Goal: Information Seeking & Learning: Learn about a topic

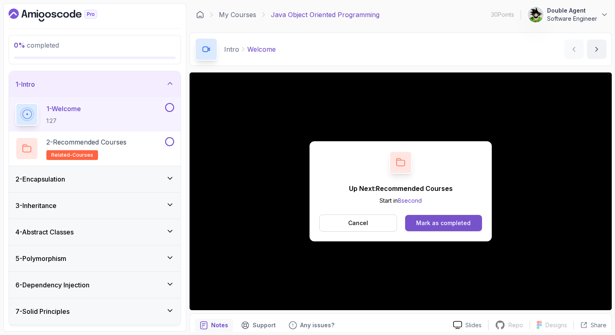
click at [440, 222] on div "Mark as completed" at bounding box center [443, 223] width 55 height 8
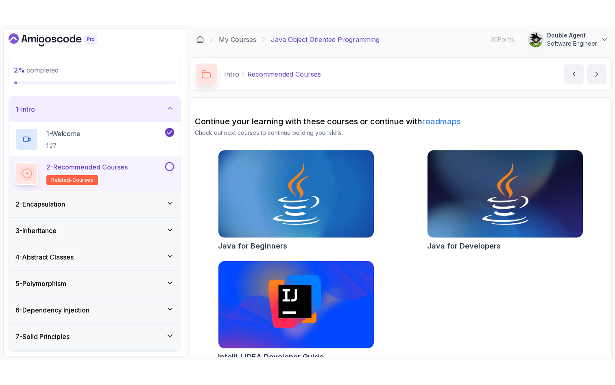
scroll to position [13, 0]
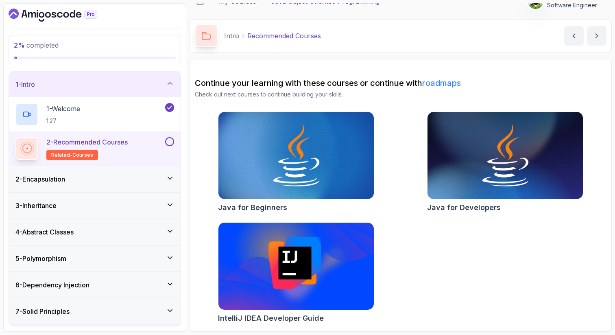
click at [93, 176] on div "2 - Encapsulation" at bounding box center [94, 179] width 159 height 10
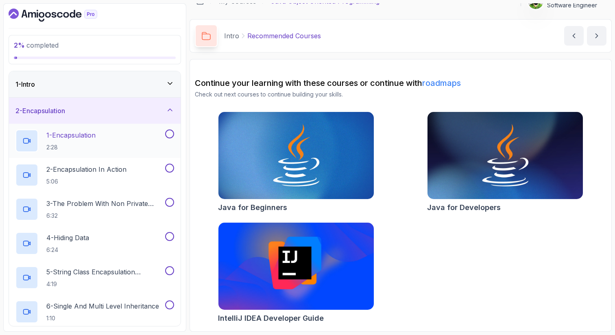
click at [74, 131] on p "1 - Encapsulation" at bounding box center [70, 135] width 49 height 10
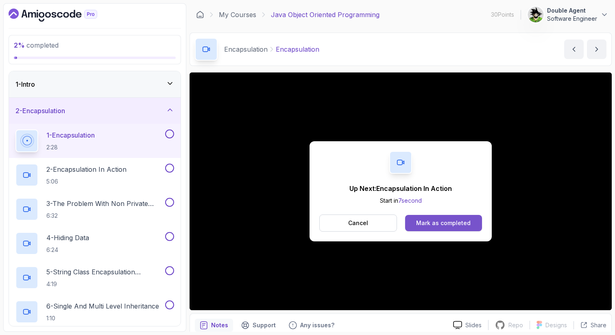
click at [455, 219] on div "Mark as completed" at bounding box center [443, 223] width 55 height 8
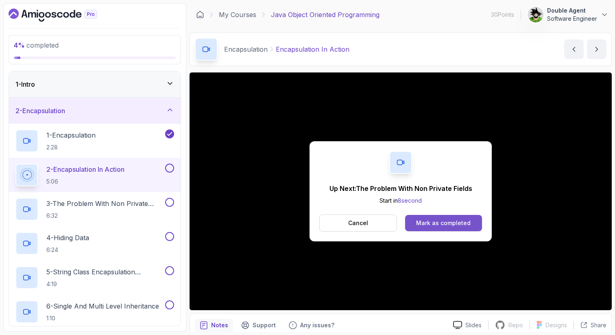
click at [440, 218] on button "Mark as completed" at bounding box center [443, 223] width 77 height 16
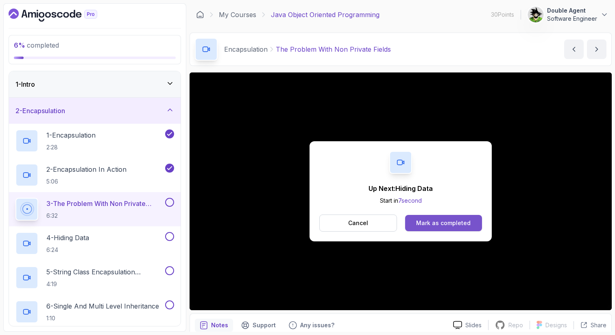
click at [476, 226] on button "Mark as completed" at bounding box center [443, 223] width 77 height 16
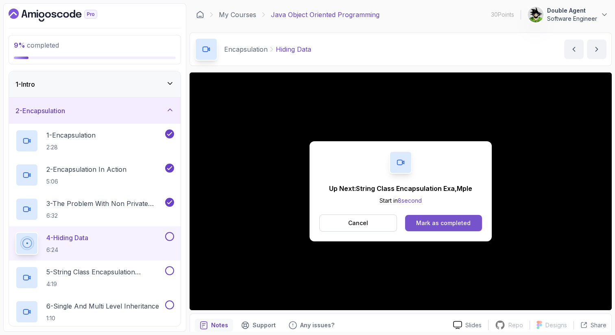
click at [432, 223] on div "Mark as completed" at bounding box center [443, 223] width 55 height 8
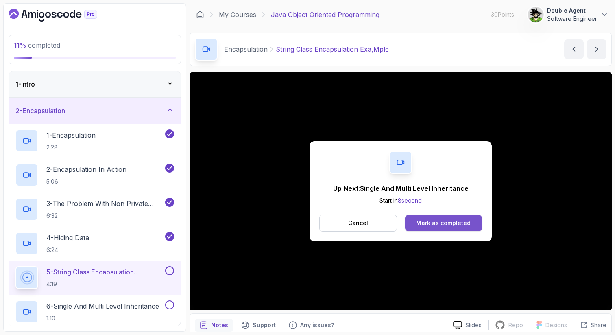
click at [460, 215] on button "Mark as completed" at bounding box center [443, 223] width 77 height 16
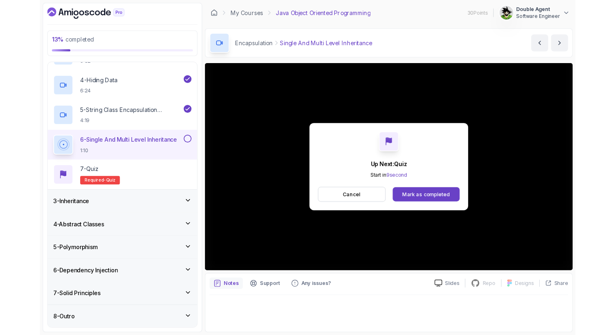
scroll to position [171, 0]
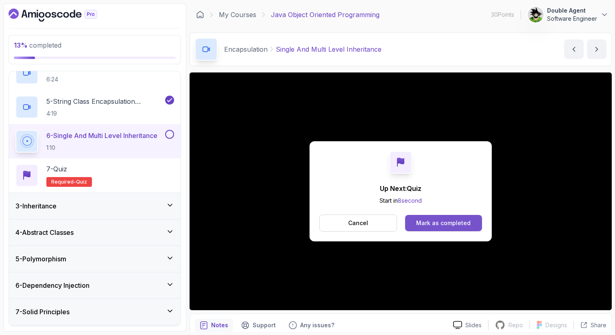
click at [460, 219] on div "Mark as completed" at bounding box center [443, 223] width 55 height 8
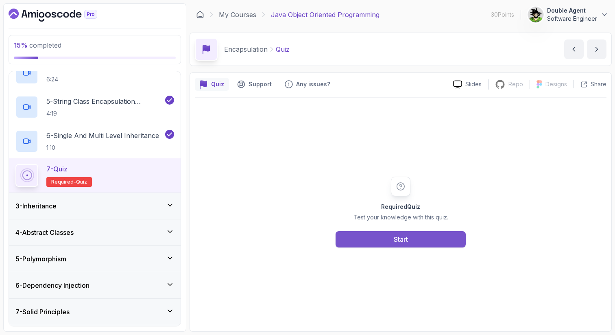
click at [431, 245] on button "Start" at bounding box center [401, 239] width 130 height 16
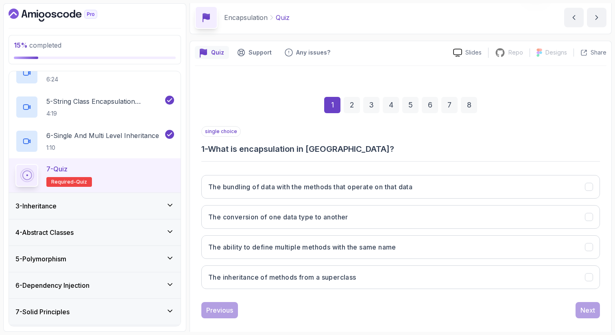
scroll to position [42, 0]
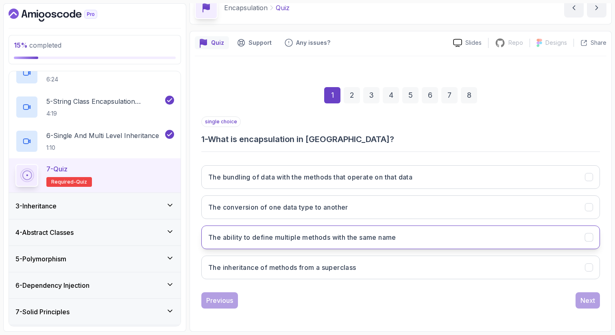
click at [477, 228] on button "The ability to define multiple methods with the same name" at bounding box center [400, 237] width 399 height 24
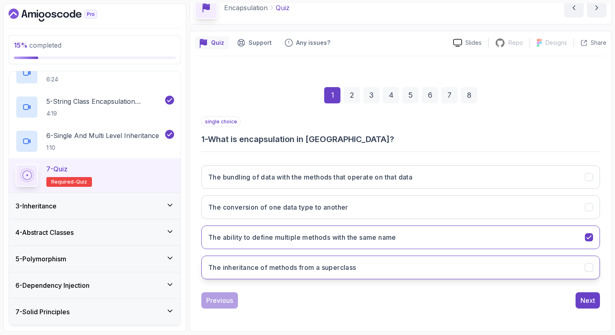
click at [466, 260] on button "The inheritance of methods from a superclass" at bounding box center [400, 268] width 399 height 24
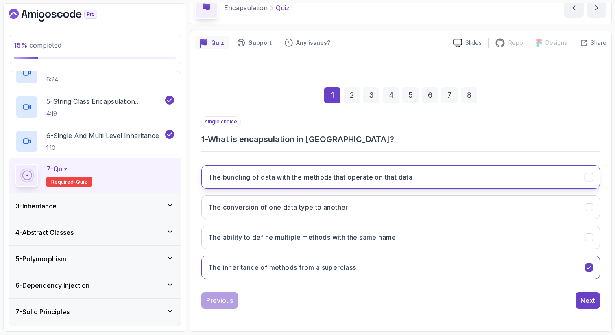
click at [468, 184] on button "The bundling of data with the methods that operate on that data" at bounding box center [400, 177] width 399 height 24
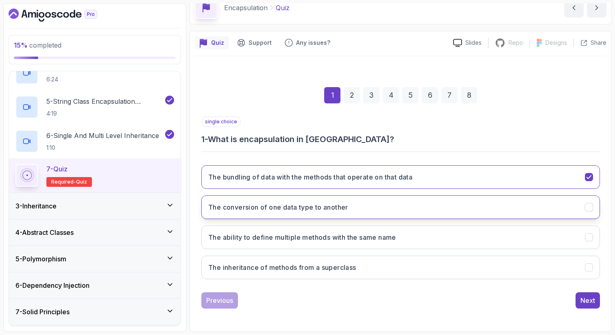
click at [471, 197] on button "The conversion of one data type to another" at bounding box center [400, 207] width 399 height 24
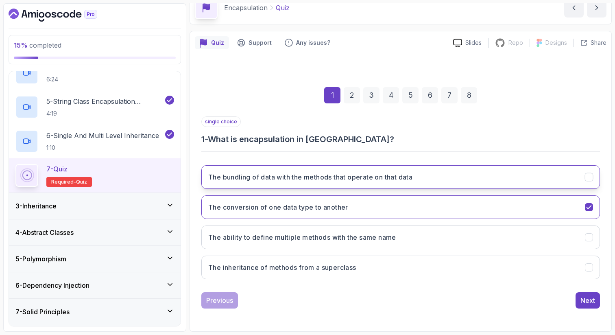
click at [475, 181] on button "The bundling of data with the methods that operate on that data" at bounding box center [400, 177] width 399 height 24
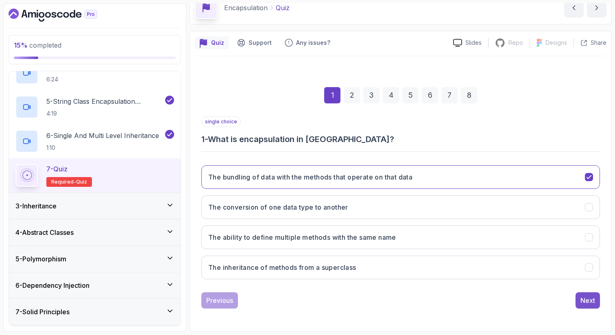
click at [580, 294] on button "Next" at bounding box center [588, 300] width 24 height 16
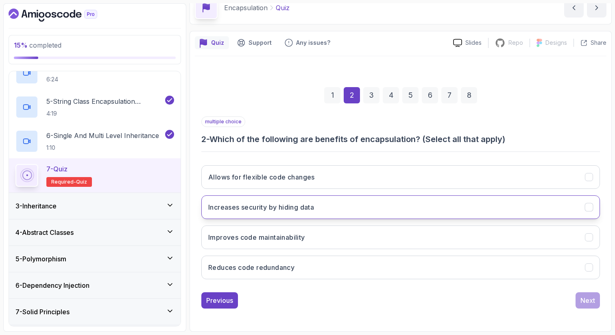
click at [465, 201] on button "Increases security by hiding data" at bounding box center [400, 207] width 399 height 24
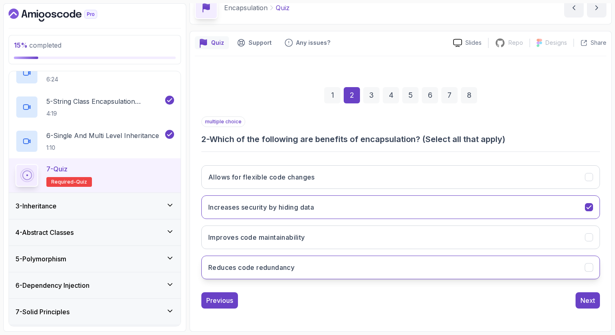
click at [455, 257] on button "Reduces code redundancy" at bounding box center [400, 268] width 399 height 24
click at [457, 260] on button "Reduces code redundancy" at bounding box center [400, 268] width 399 height 24
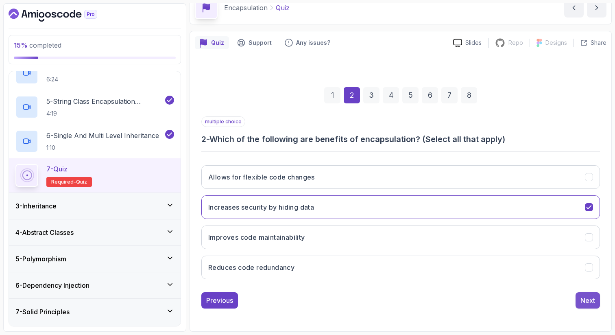
click at [586, 299] on div "Next" at bounding box center [588, 300] width 15 height 10
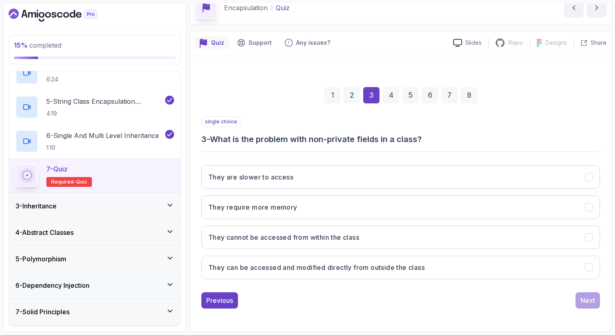
click at [392, 139] on h3 "3 - What is the problem with non-private fields in a class?" at bounding box center [400, 138] width 399 height 11
click at [362, 315] on div "1 2 3 4 5 6 7 8 single choice 3 - What is the problem with non-private fields i…" at bounding box center [401, 191] width 412 height 270
click at [373, 273] on button "They can be accessed and modified directly from outside the class" at bounding box center [400, 268] width 399 height 24
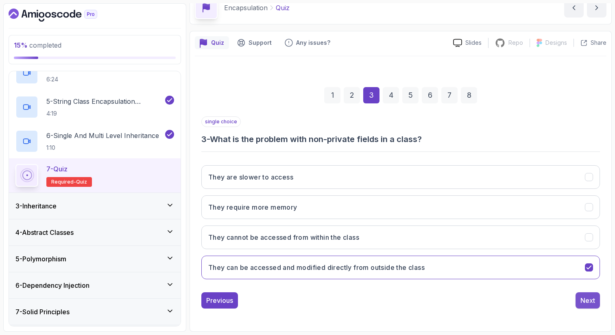
click at [589, 300] on div "Next" at bounding box center [588, 300] width 15 height 10
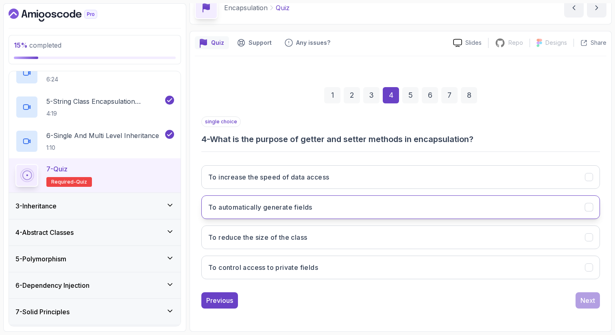
click at [501, 201] on button "To automatically generate fields" at bounding box center [400, 207] width 399 height 24
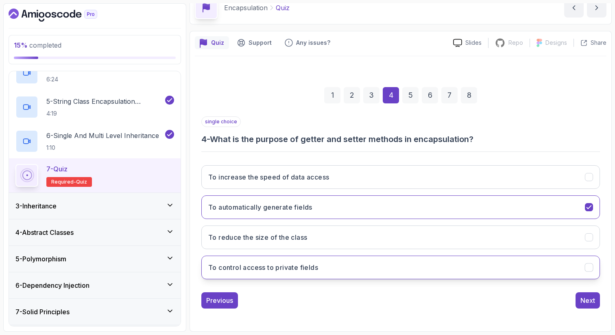
click at [491, 268] on button "To control access to private fields" at bounding box center [400, 268] width 399 height 24
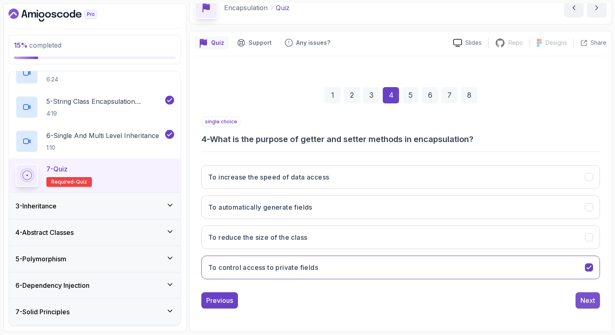
click at [590, 298] on div "Next" at bounding box center [588, 300] width 15 height 10
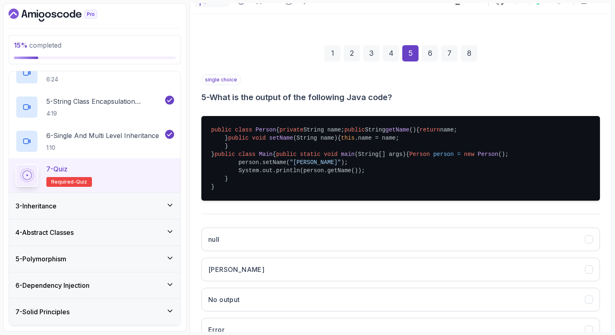
scroll to position [78, 0]
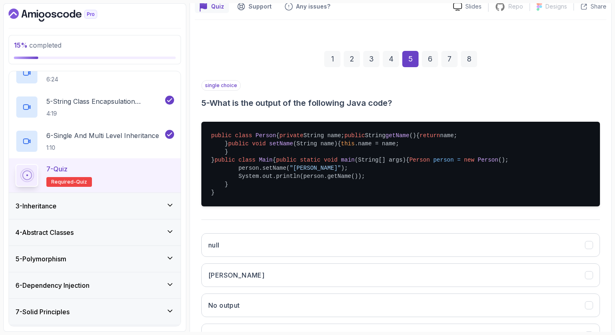
click at [280, 139] on span "private" at bounding box center [292, 135] width 24 height 7
click at [287, 144] on pre "public class Person { private String name; public String getName () { return na…" at bounding box center [400, 164] width 399 height 85
click at [278, 206] on pre "public class Person { private String name; public String getName () { return na…" at bounding box center [400, 164] width 399 height 85
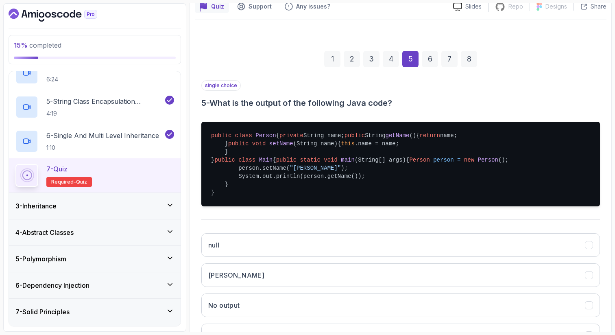
click at [278, 206] on pre "public class Person { private String name; public String getName () { return na…" at bounding box center [400, 164] width 399 height 85
click at [280, 143] on pre "public class Person { private String name; public String getName () { return na…" at bounding box center [400, 164] width 399 height 85
click at [271, 160] on pre "public class Person { private String name; public String getName () { return na…" at bounding box center [400, 164] width 399 height 85
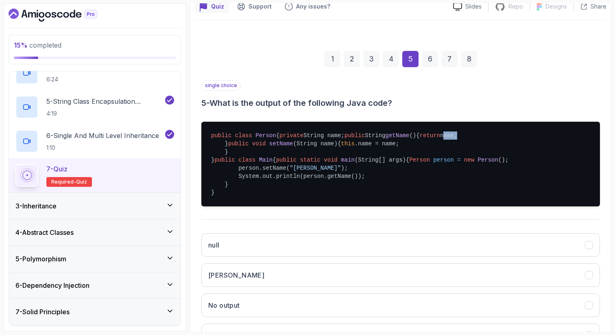
click at [261, 147] on span "void" at bounding box center [259, 143] width 14 height 7
click at [280, 147] on span "setName" at bounding box center [281, 143] width 24 height 7
click at [302, 147] on span "(String name)" at bounding box center [315, 143] width 44 height 7
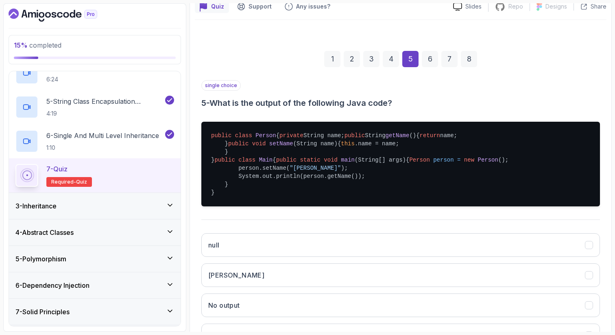
click at [302, 147] on span "(String name)" at bounding box center [315, 143] width 44 height 7
click at [320, 147] on span "(String name)" at bounding box center [315, 143] width 44 height 7
click at [258, 183] on pre "public class Person { private String name; public String getName () { return na…" at bounding box center [400, 164] width 399 height 85
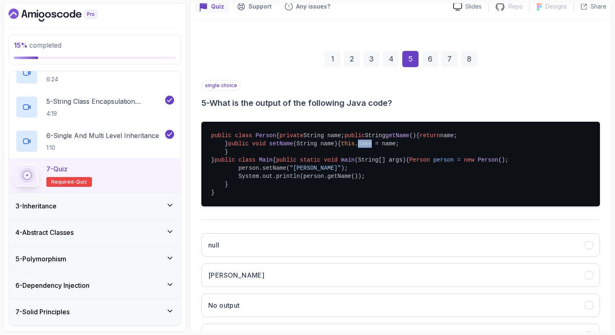
click at [282, 183] on pre "public class Person { private String name; public String getName () { return na…" at bounding box center [400, 164] width 399 height 85
click at [409, 163] on span "Person" at bounding box center [419, 160] width 20 height 7
click at [433, 163] on span "person" at bounding box center [443, 160] width 20 height 7
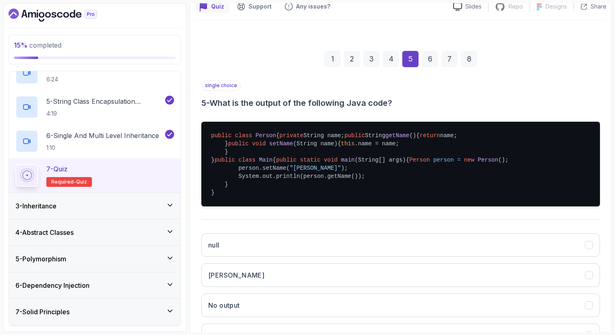
click at [433, 163] on span "person" at bounding box center [443, 160] width 20 height 7
click at [478, 163] on span "Person" at bounding box center [488, 160] width 20 height 7
click at [255, 206] on pre "public class Person { private String name; public String getName () { return na…" at bounding box center [400, 164] width 399 height 85
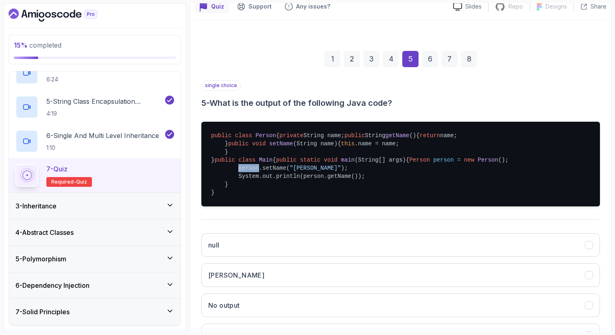
click at [271, 206] on pre "public class Person { private String name; public String getName () { return na…" at bounding box center [400, 164] width 399 height 85
click at [278, 206] on pre "public class Person { private String name; public String getName () { return na…" at bounding box center [400, 164] width 399 height 85
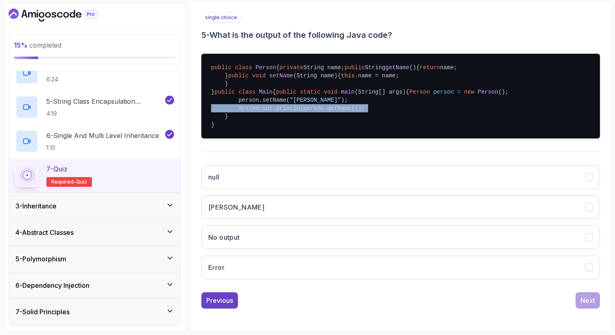
scroll to position [201, 0]
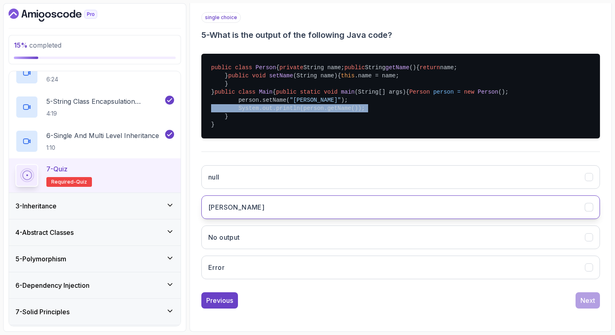
click at [284, 219] on button "[PERSON_NAME]" at bounding box center [400, 207] width 399 height 24
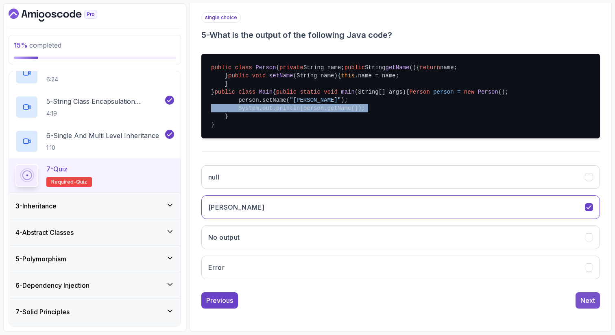
click at [591, 302] on div "Next" at bounding box center [588, 300] width 15 height 10
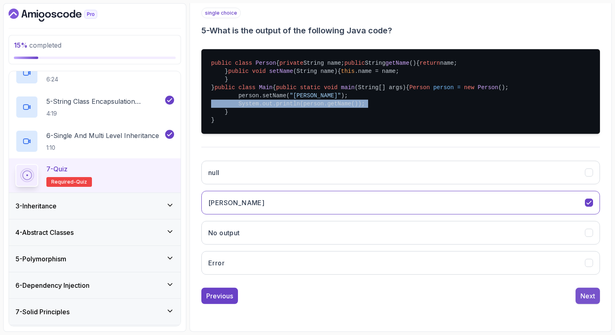
scroll to position [53, 0]
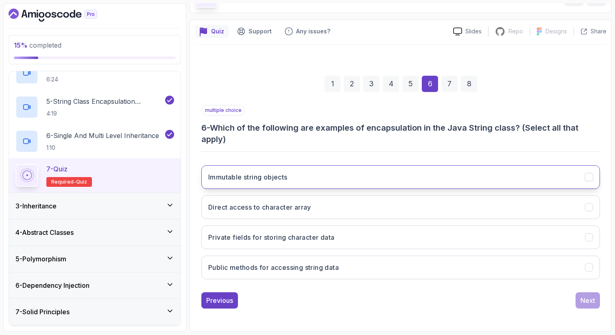
click at [435, 173] on button "Immutable string objects" at bounding box center [400, 177] width 399 height 24
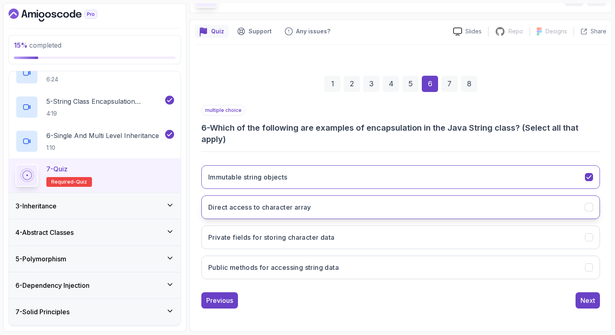
click at [438, 206] on button "Direct access to character array" at bounding box center [400, 207] width 399 height 24
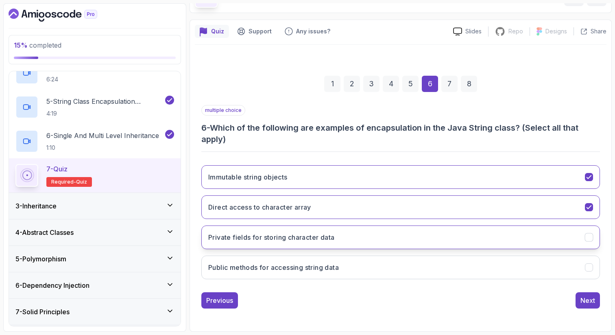
click at [442, 234] on button "Private fields for storing character data" at bounding box center [400, 237] width 399 height 24
click at [446, 270] on button "Public methods for accessing string data" at bounding box center [400, 268] width 399 height 24
click at [591, 302] on div "Next" at bounding box center [588, 300] width 15 height 10
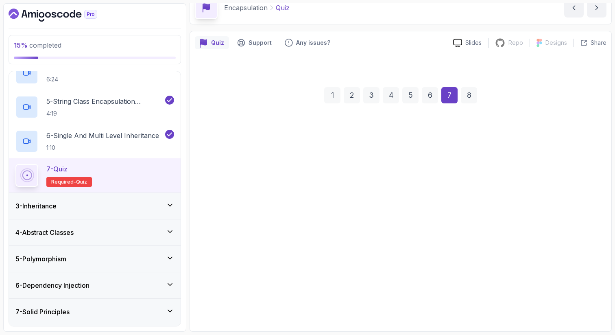
scroll to position [42, 0]
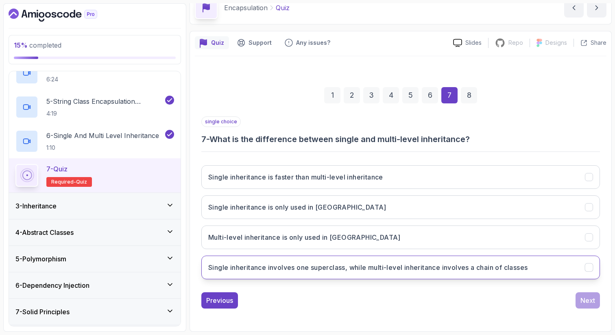
click at [447, 261] on button "Single inheritance involves one superclass, while multi-level inheritance invol…" at bounding box center [400, 268] width 399 height 24
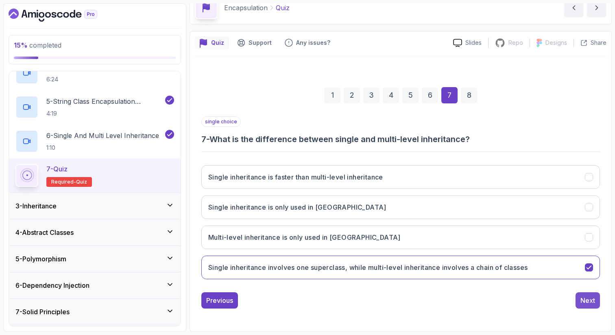
click at [593, 303] on div "Next" at bounding box center [588, 300] width 15 height 10
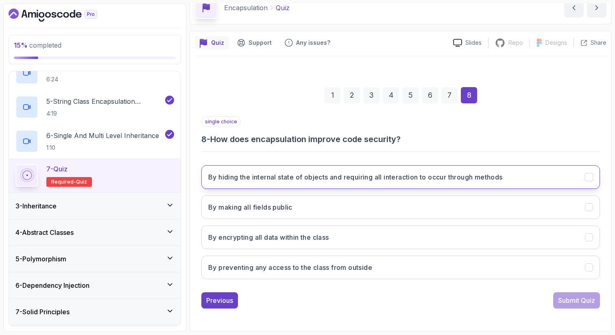
click at [532, 173] on button "By hiding the internal state of objects and requiring all interaction to occur …" at bounding box center [400, 177] width 399 height 24
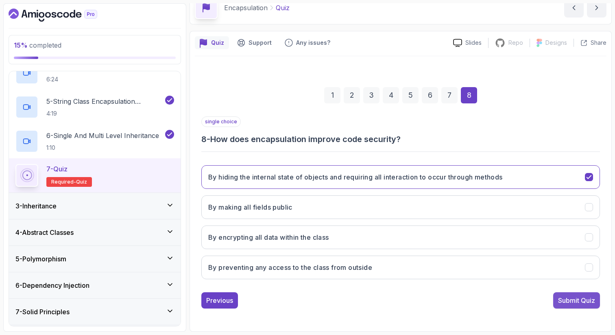
click at [576, 295] on button "Submit Quiz" at bounding box center [577, 300] width 47 height 16
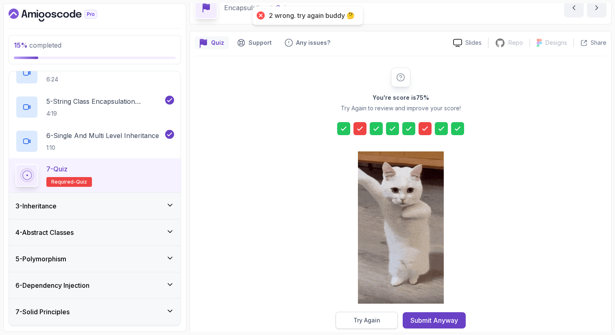
click at [371, 321] on div "Try Again" at bounding box center [367, 320] width 27 height 8
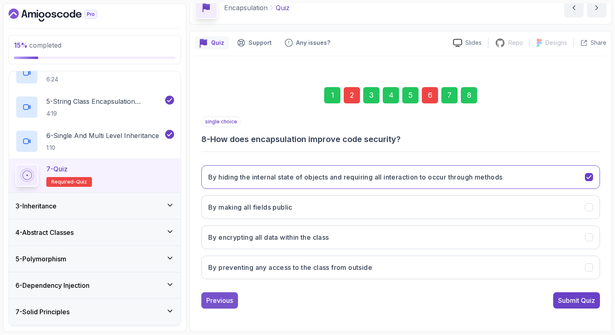
click at [225, 302] on div "Previous" at bounding box center [219, 300] width 27 height 10
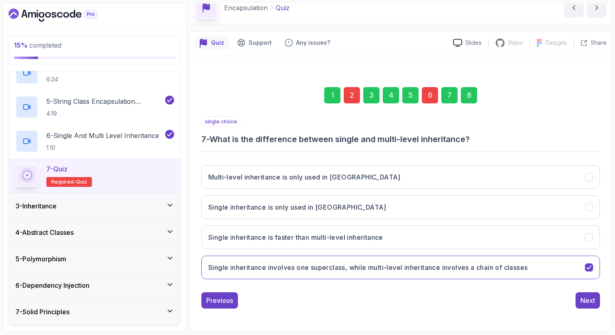
click at [225, 302] on div "Previous" at bounding box center [219, 300] width 27 height 10
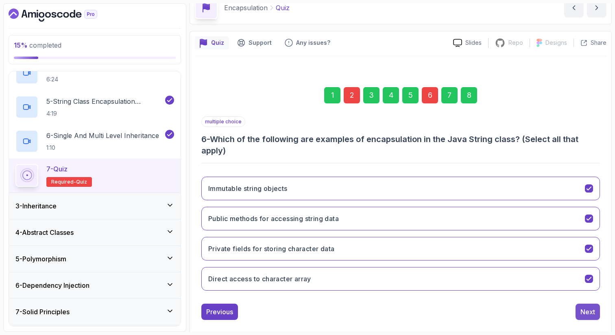
click at [580, 305] on button "Next" at bounding box center [588, 312] width 24 height 16
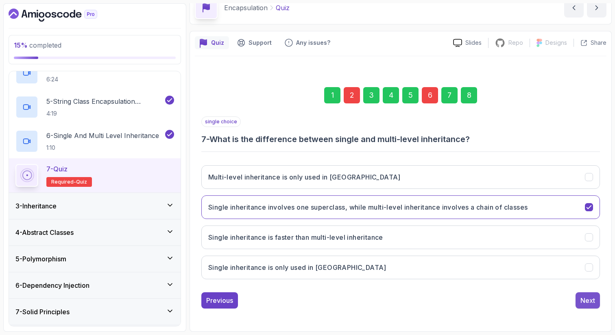
click at [577, 302] on button "Next" at bounding box center [588, 300] width 24 height 16
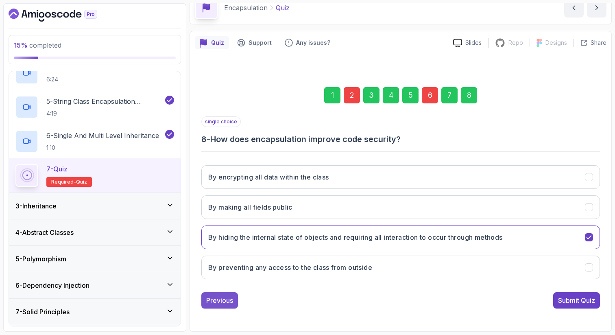
click at [212, 307] on button "Previous" at bounding box center [219, 300] width 37 height 16
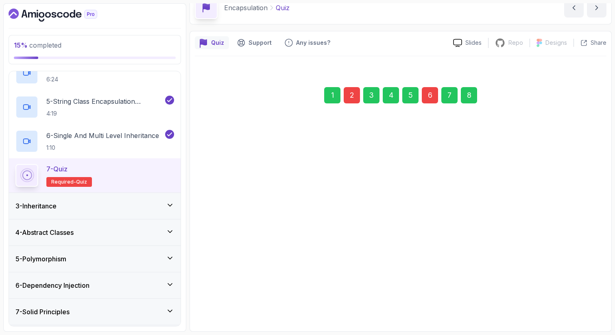
click at [212, 307] on button "Previous" at bounding box center [219, 300] width 37 height 16
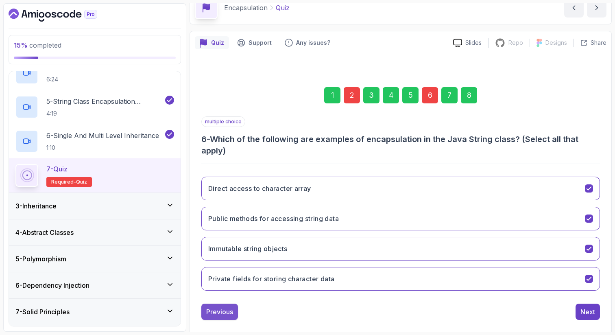
click at [224, 314] on div "Previous" at bounding box center [219, 312] width 27 height 10
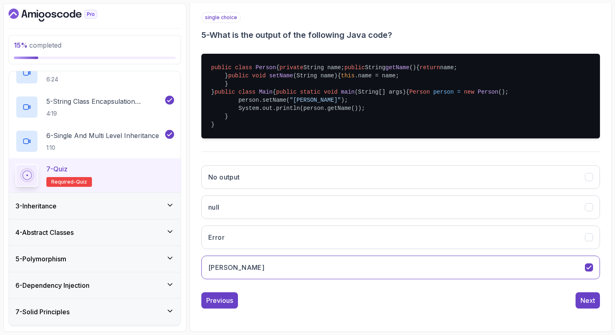
scroll to position [211, 0]
click at [225, 302] on div "Previous" at bounding box center [219, 300] width 27 height 10
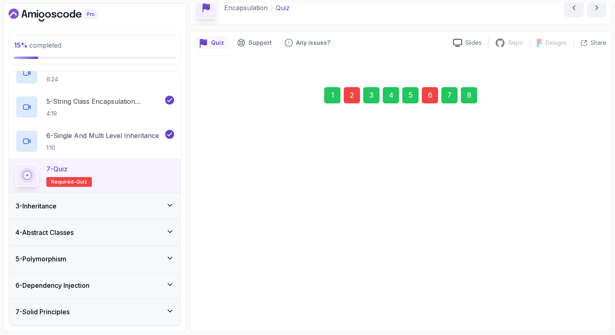
scroll to position [42, 0]
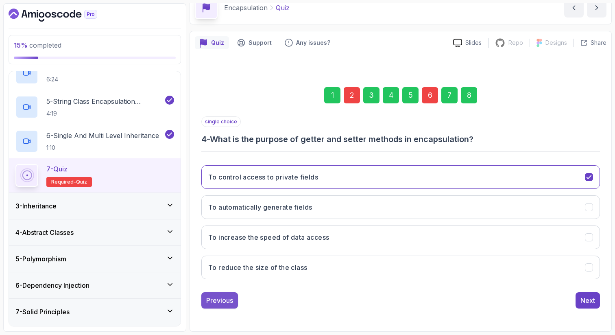
click at [223, 305] on button "Previous" at bounding box center [219, 300] width 37 height 16
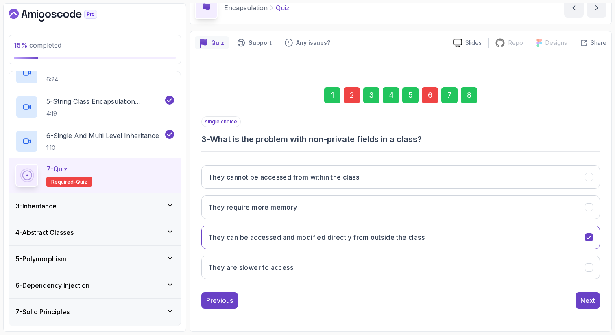
click at [223, 305] on button "Previous" at bounding box center [219, 300] width 37 height 16
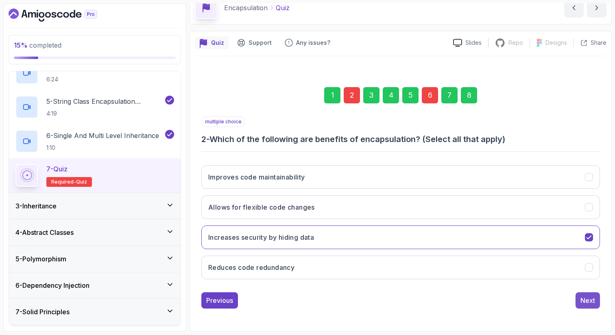
click at [593, 295] on div "Next" at bounding box center [588, 300] width 15 height 10
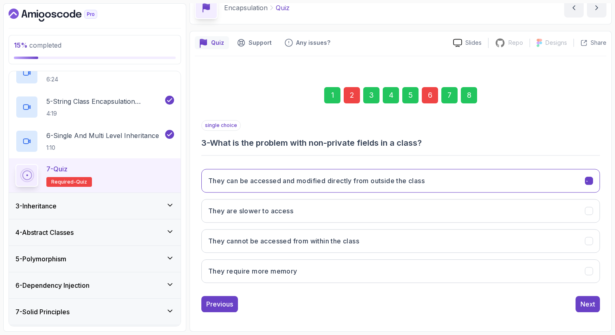
click at [593, 299] on div "Next" at bounding box center [588, 304] width 15 height 10
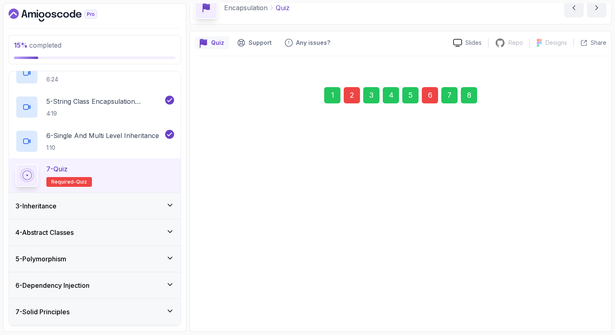
click at [593, 295] on div "Next" at bounding box center [588, 298] width 15 height 10
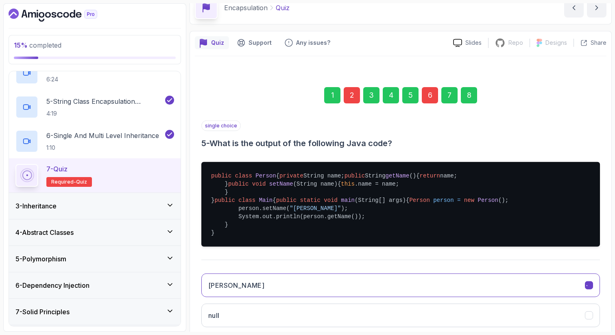
click at [593, 247] on pre "public class Person { private String name; public String getName () { return na…" at bounding box center [400, 204] width 399 height 85
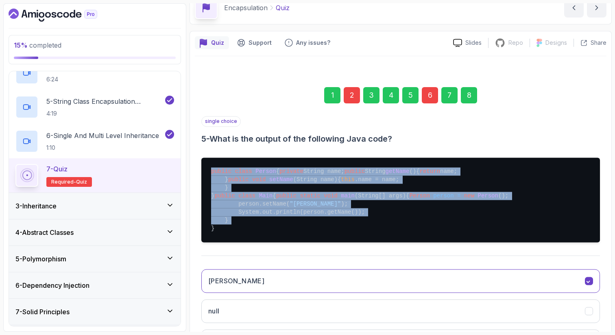
click at [593, 242] on pre "public class Person { private String name; public String getName () { return na…" at bounding box center [400, 200] width 399 height 85
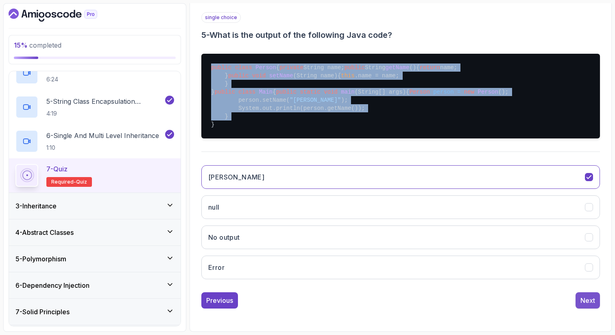
click at [584, 298] on div "Next" at bounding box center [588, 300] width 15 height 10
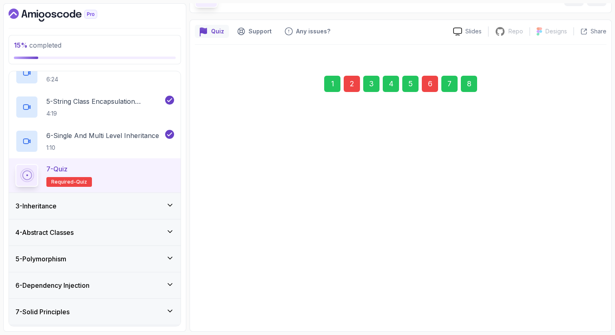
click at [584, 298] on div "Next" at bounding box center [588, 300] width 15 height 10
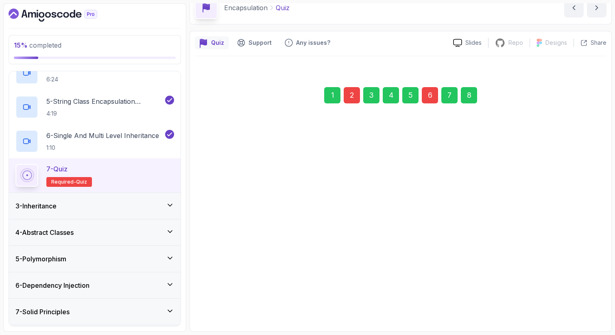
scroll to position [42, 0]
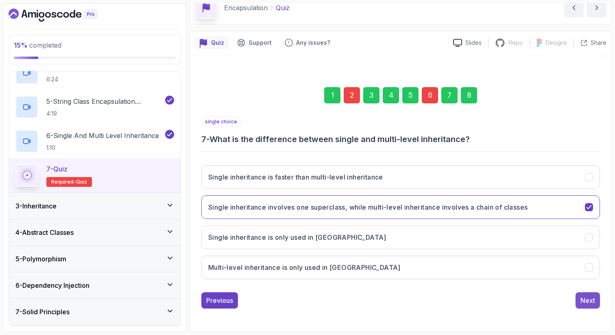
click at [582, 304] on div "Next" at bounding box center [588, 300] width 15 height 10
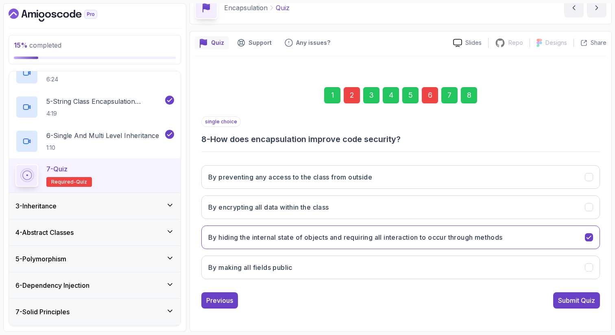
click at [582, 304] on div "Submit Quiz" at bounding box center [576, 300] width 37 height 10
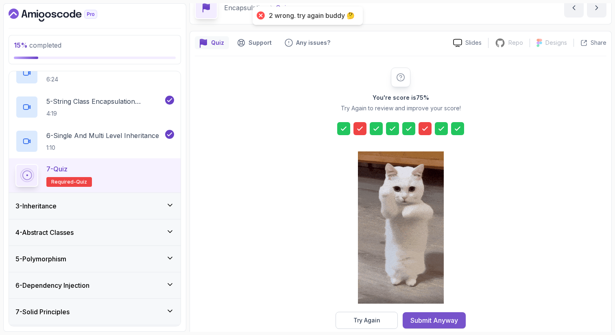
click at [424, 317] on div "Submit Anyway" at bounding box center [435, 320] width 48 height 10
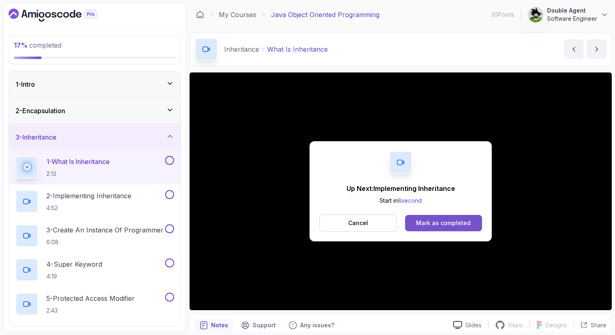
click at [460, 228] on button "Mark as completed" at bounding box center [443, 223] width 77 height 16
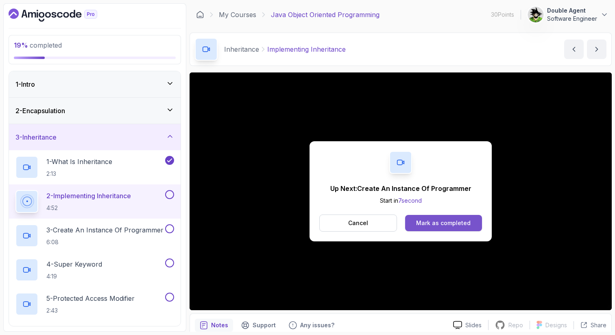
click at [451, 221] on div "Mark as completed" at bounding box center [443, 223] width 55 height 8
